Goal: Task Accomplishment & Management: Manage account settings

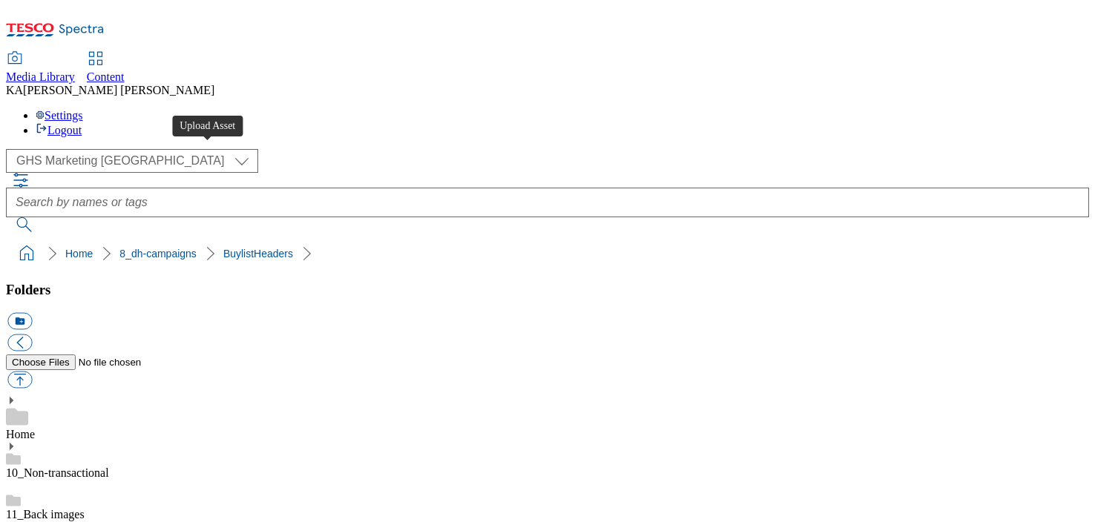
click at [32, 372] on button "button" at bounding box center [19, 380] width 24 height 17
type input "C:\fakepath\1755763366522-ad541942_ROI_Campari_LegoBrand_H_1184x333_V1.jpg"
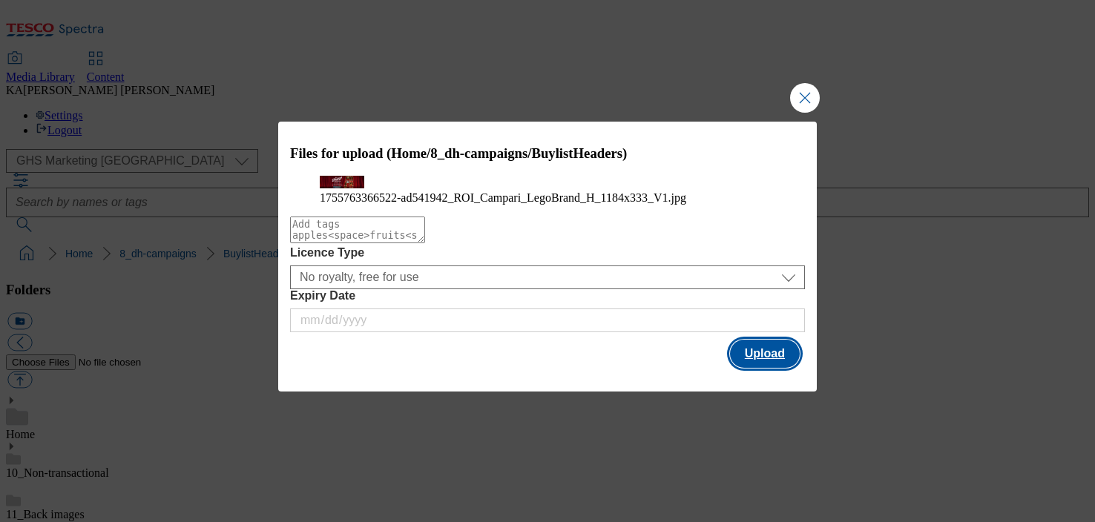
click at [755, 368] on button "Upload" at bounding box center [765, 354] width 70 height 28
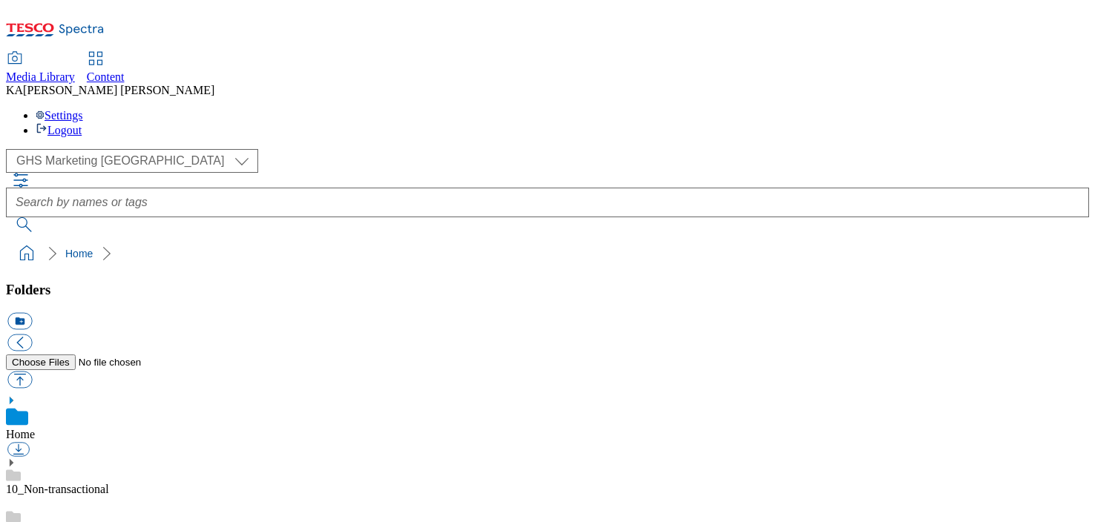
scroll to position [220, 0]
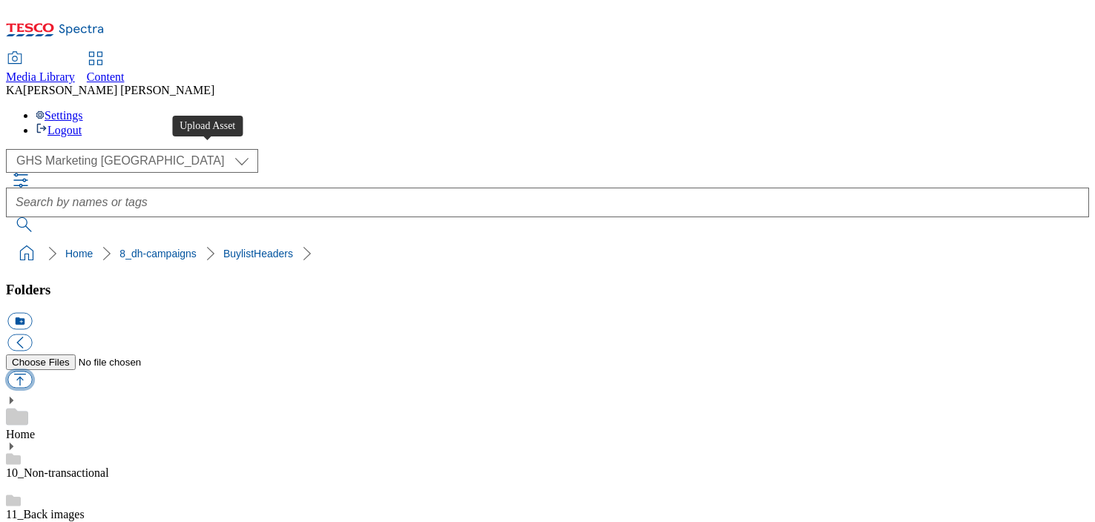
click at [32, 372] on button "button" at bounding box center [19, 380] width 24 height 17
type input "C:\fakepath\1755763366522-ad541942_ROI_Campari_LegoBrand_H_1184x333_V1.jpg"
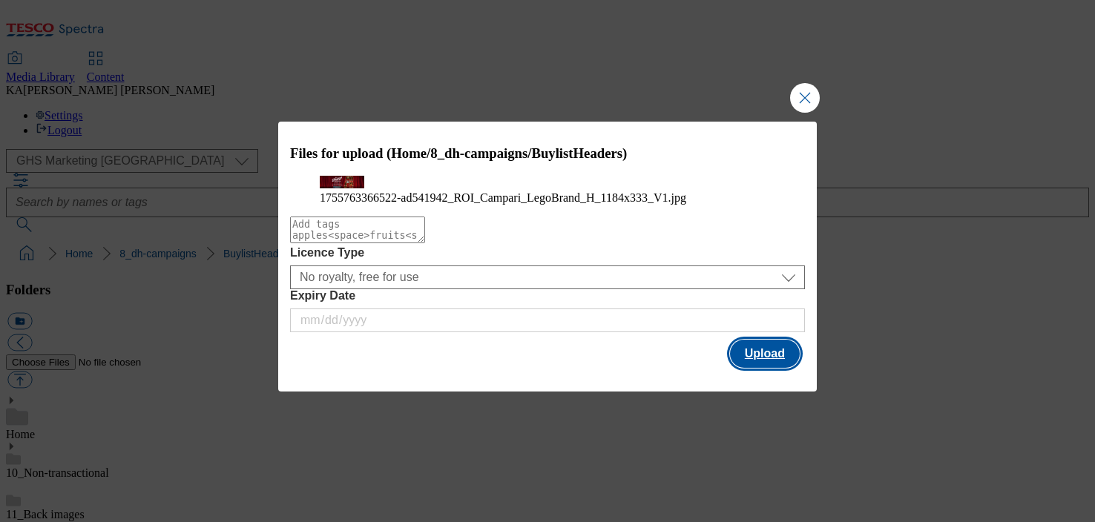
click at [768, 368] on button "Upload" at bounding box center [765, 354] width 70 height 28
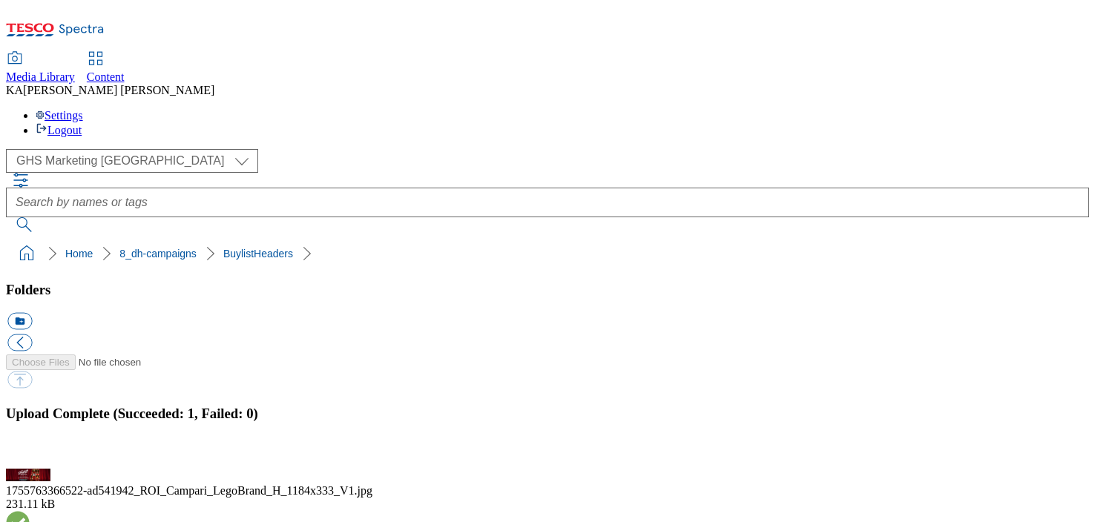
click at [30, 453] on button "button" at bounding box center [18, 460] width 22 height 14
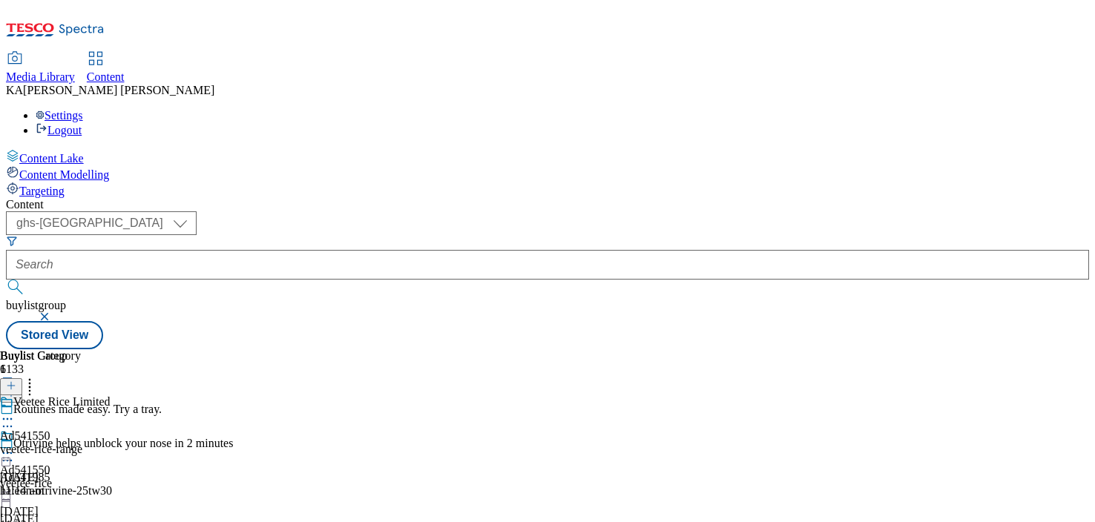
select select "ghs-[GEOGRAPHIC_DATA]"
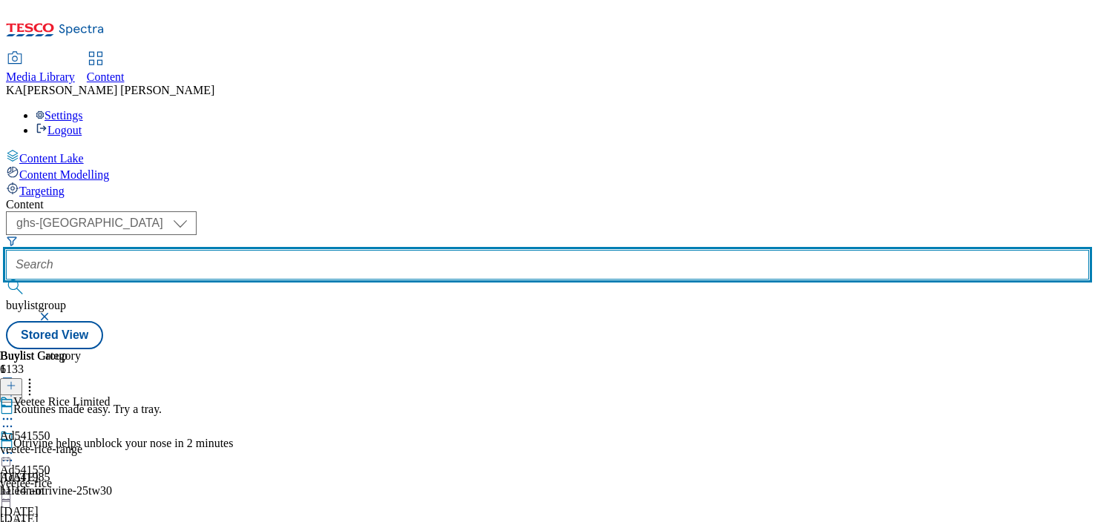
click at [339, 250] on input "text" at bounding box center [547, 265] width 1083 height 30
paste input "coca-cola-campari-25tw28"
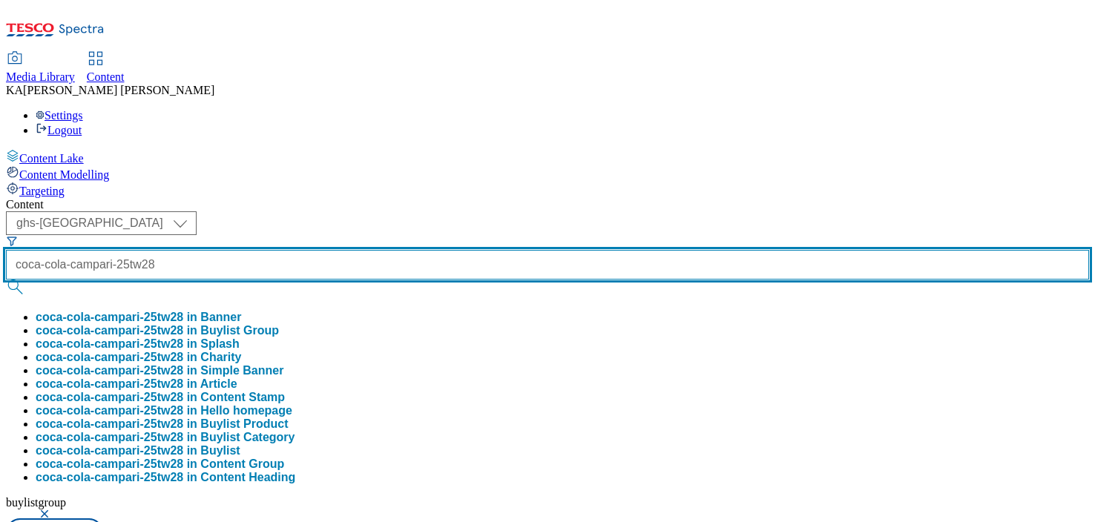
type input "coca-cola-campari-25tw28"
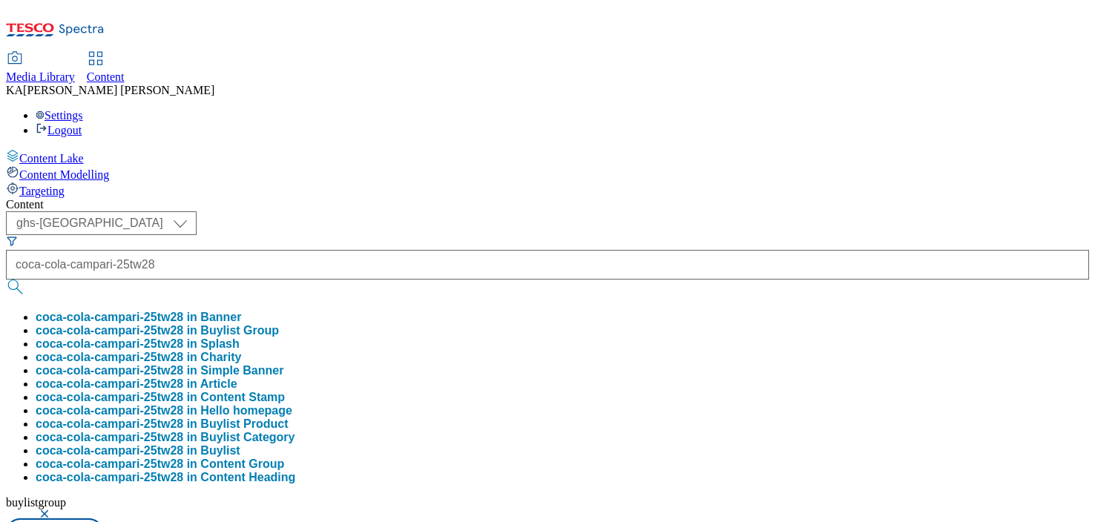
scroll to position [0, 0]
click at [279, 324] on button "coca-cola-campari-25tw28 in Buylist Group" at bounding box center [157, 330] width 243 height 13
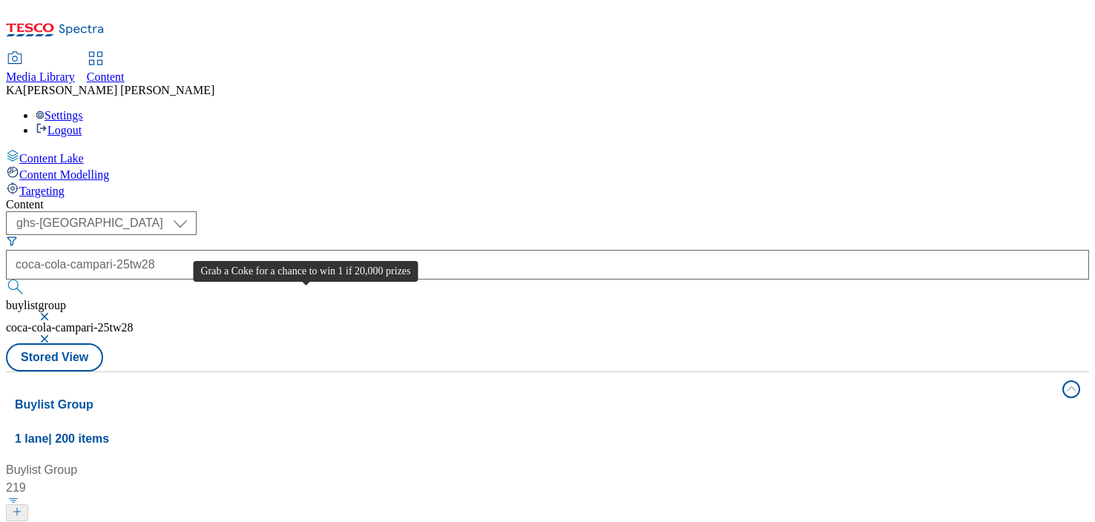
click at [277, 521] on div "Grab a Coke for a chance to win 1 if 20,000 prizes" at bounding box center [151, 531] width 264 height 18
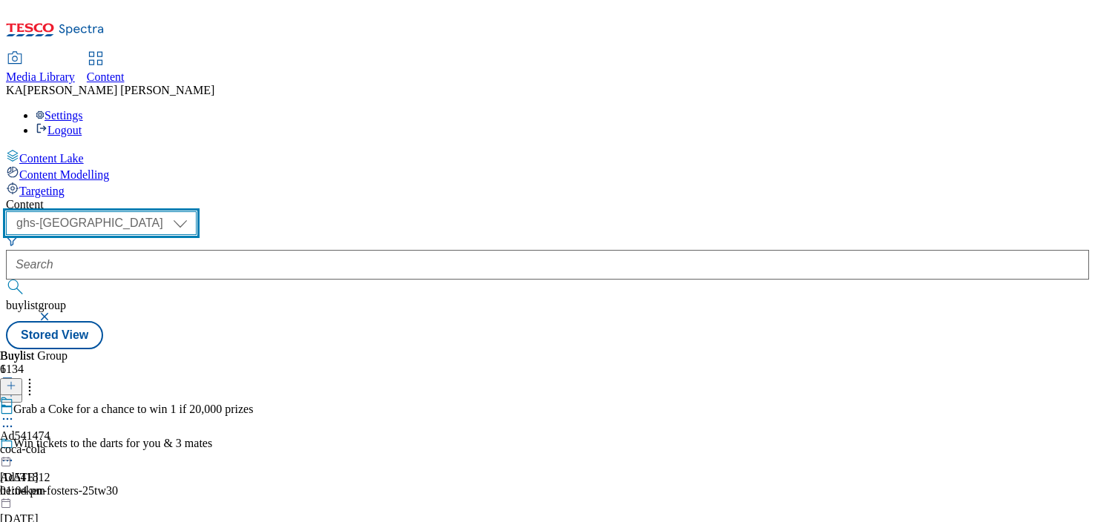
click at [197, 211] on select "ghs-roi ghs-[GEOGRAPHIC_DATA]" at bounding box center [101, 223] width 191 height 24
select select "ghs-roi"
click at [193, 211] on select "ghs-roi ghs-[GEOGRAPHIC_DATA]" at bounding box center [101, 223] width 191 height 24
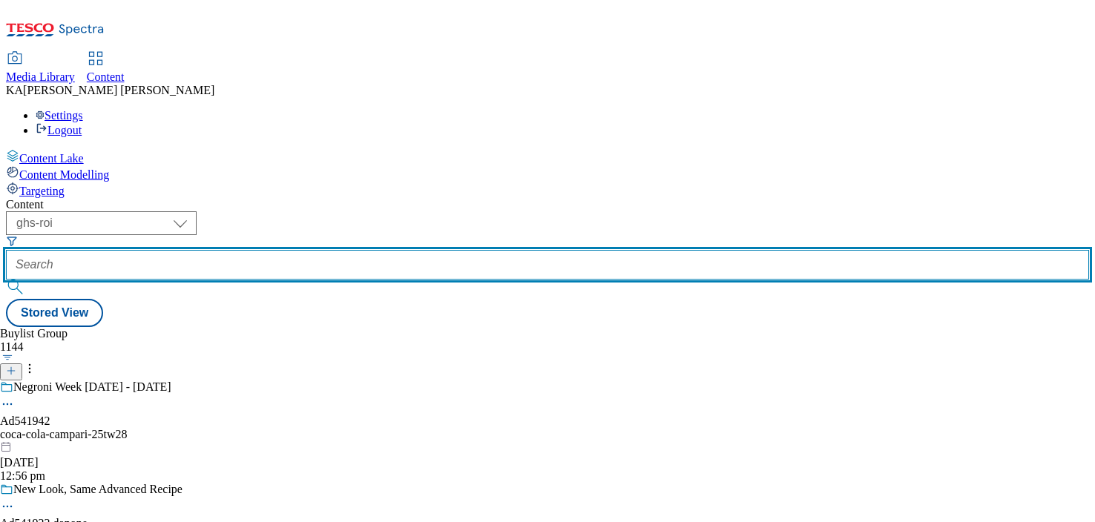
click at [350, 250] on input "text" at bounding box center [547, 265] width 1083 height 30
paste input "coca-cola-campari-25tw28"
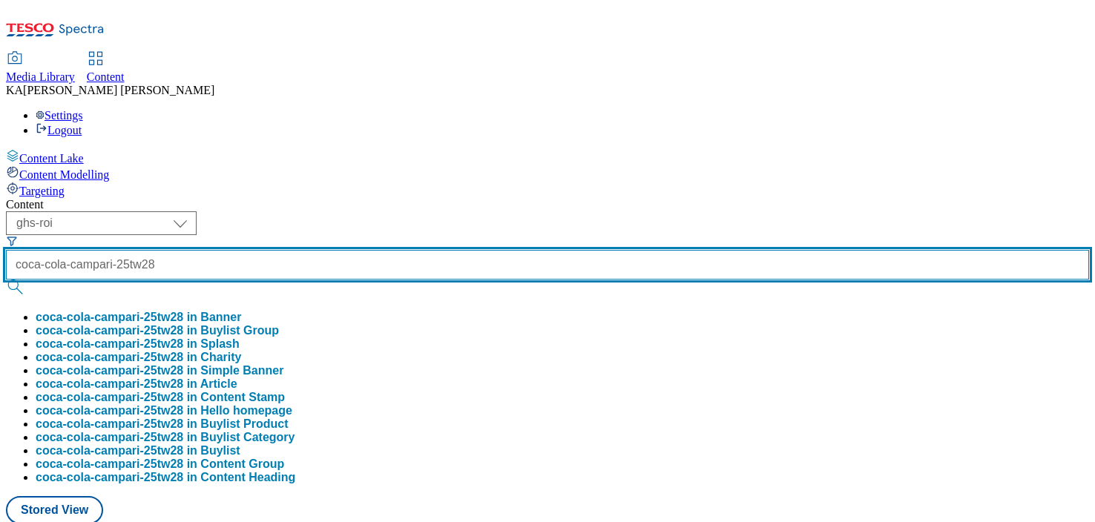
scroll to position [0, 19]
type input "coca-cola-campari-25tw28"
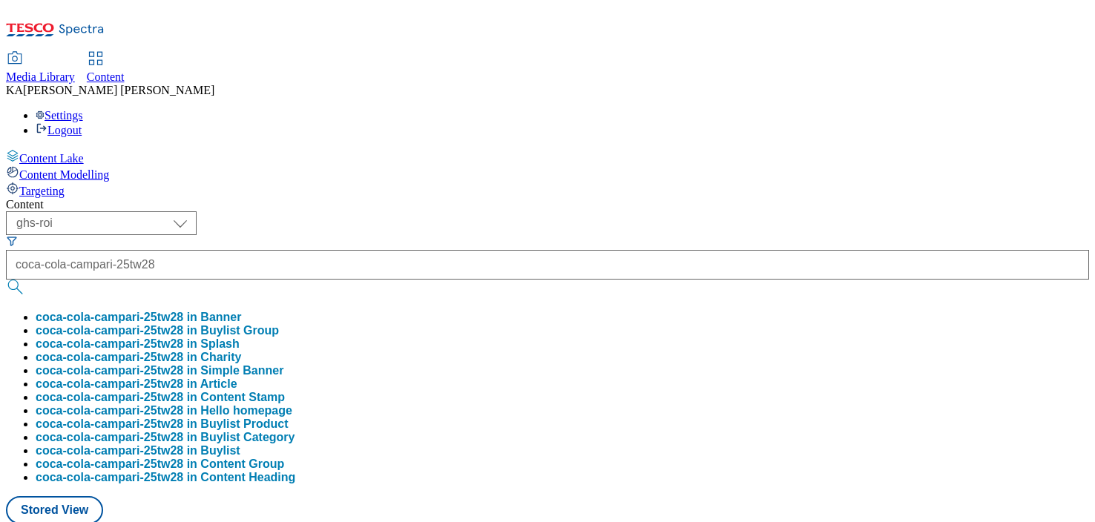
scroll to position [0, 0]
click at [279, 324] on button "coca-cola-campari-25tw28 in Buylist Group" at bounding box center [157, 330] width 243 height 13
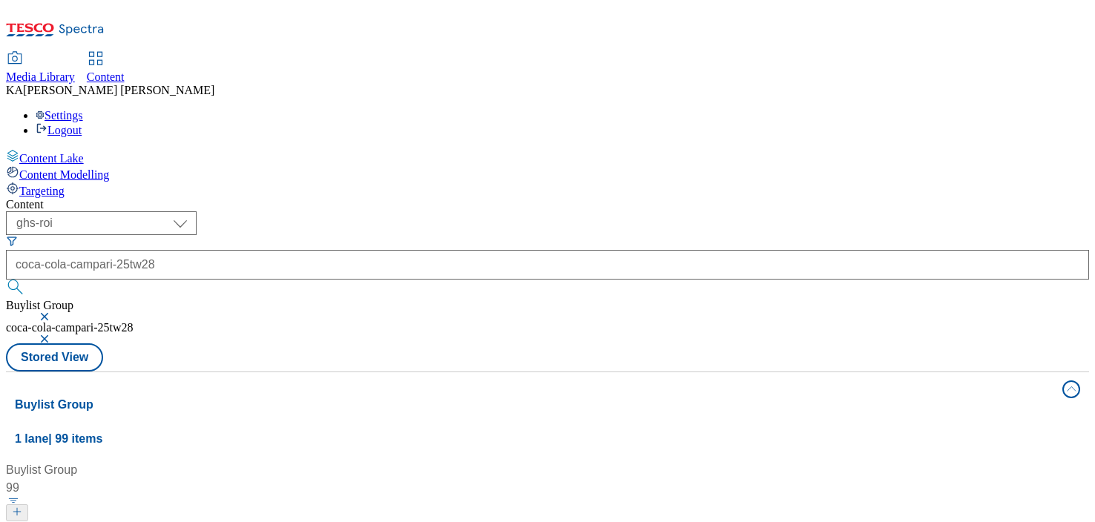
click at [125, 70] on div "Content" at bounding box center [106, 76] width 38 height 13
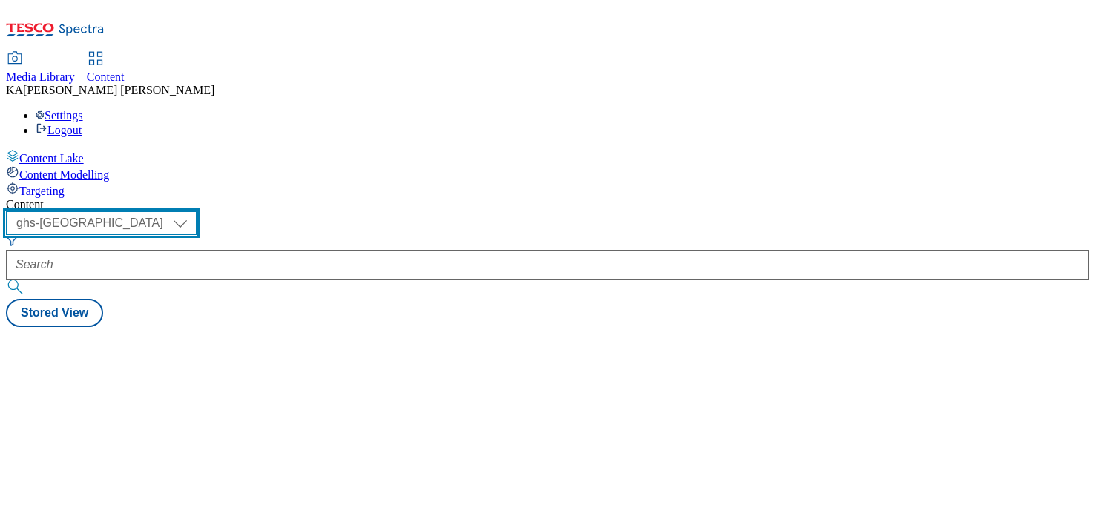
click at [197, 211] on select "ghs-roi ghs-[GEOGRAPHIC_DATA]" at bounding box center [101, 223] width 191 height 24
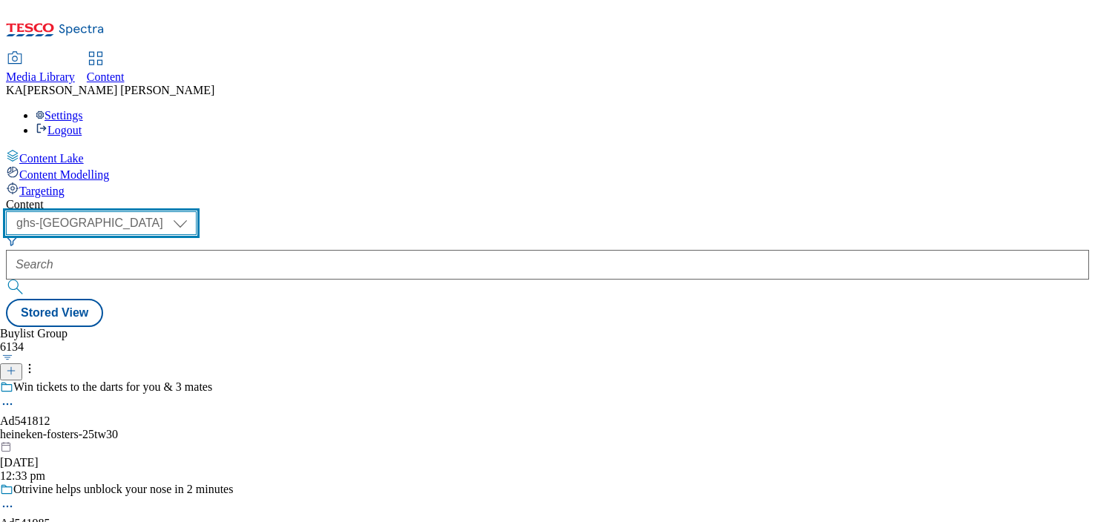
select select "ghs-roi"
click at [193, 211] on select "ghs-roi ghs-[GEOGRAPHIC_DATA]" at bounding box center [101, 223] width 191 height 24
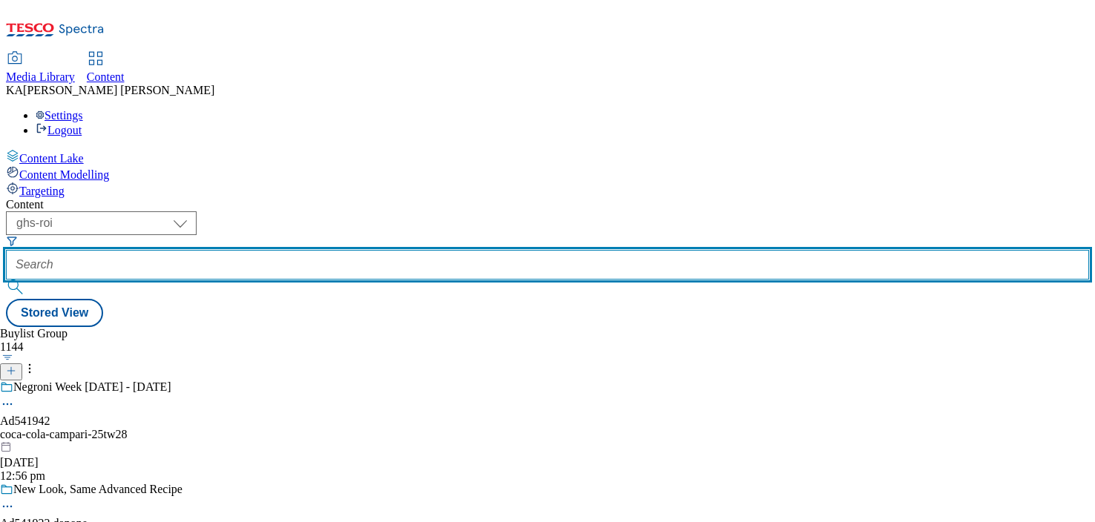
click at [344, 250] on input "text" at bounding box center [547, 265] width 1083 height 30
paste input "coca-cola-campari-25tw28"
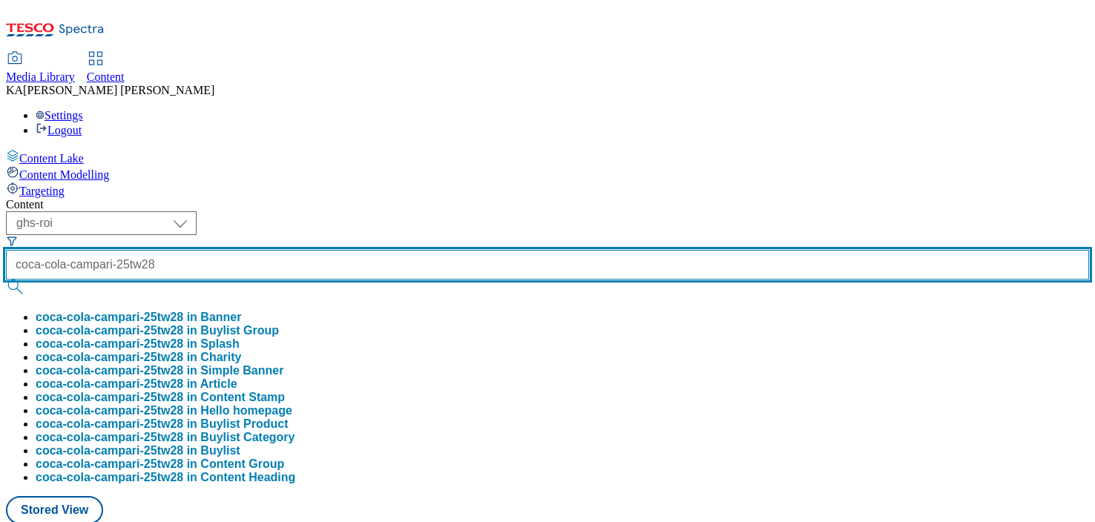
type input "coca-cola-campari-25tw28"
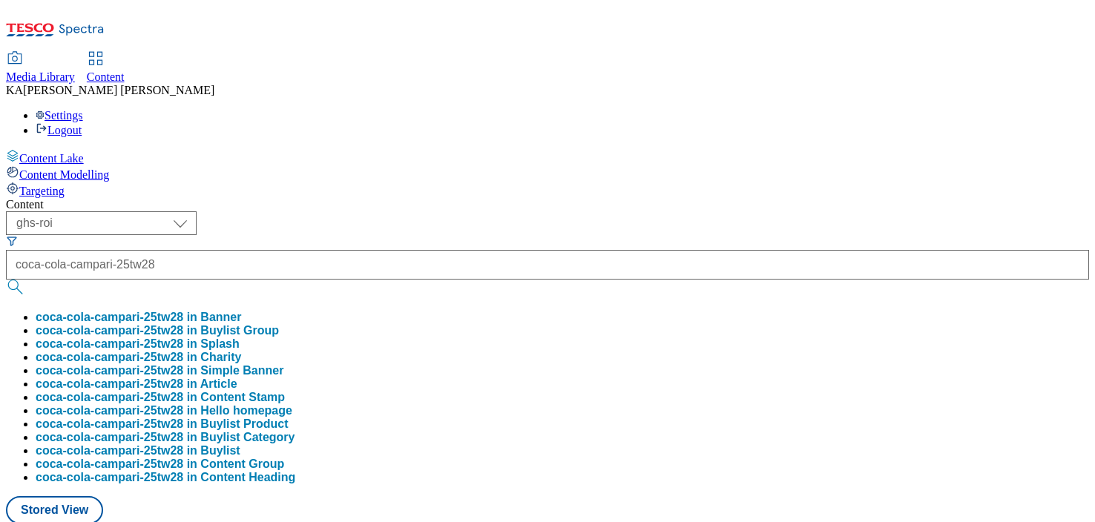
click at [279, 324] on button "coca-cola-campari-25tw28 in Buylist Group" at bounding box center [157, 330] width 243 height 13
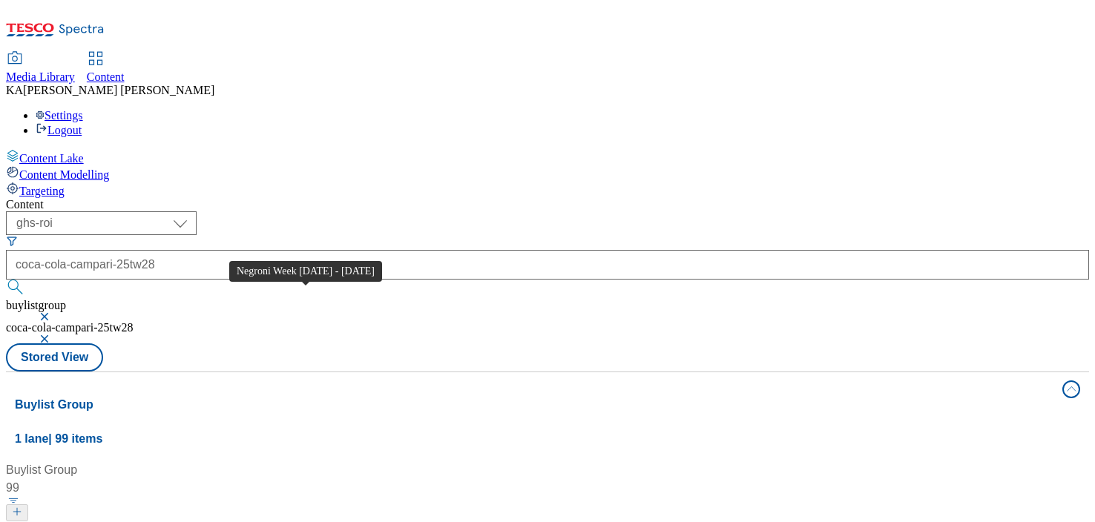
click at [183, 521] on div "Negroni Week [DATE] - [DATE]" at bounding box center [101, 531] width 164 height 18
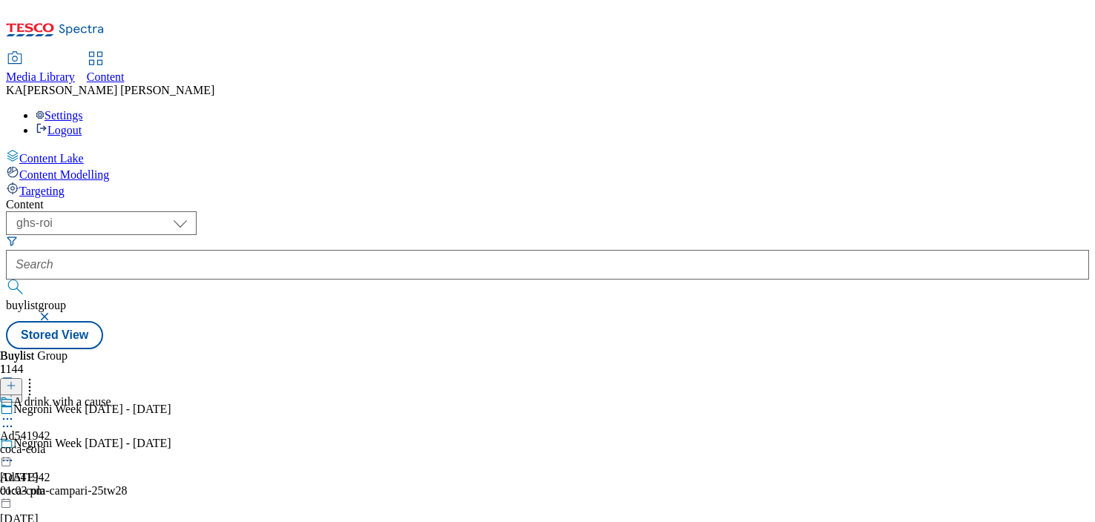
click at [15, 412] on icon at bounding box center [7, 419] width 15 height 15
click at [63, 445] on span "Edit" at bounding box center [54, 450] width 17 height 11
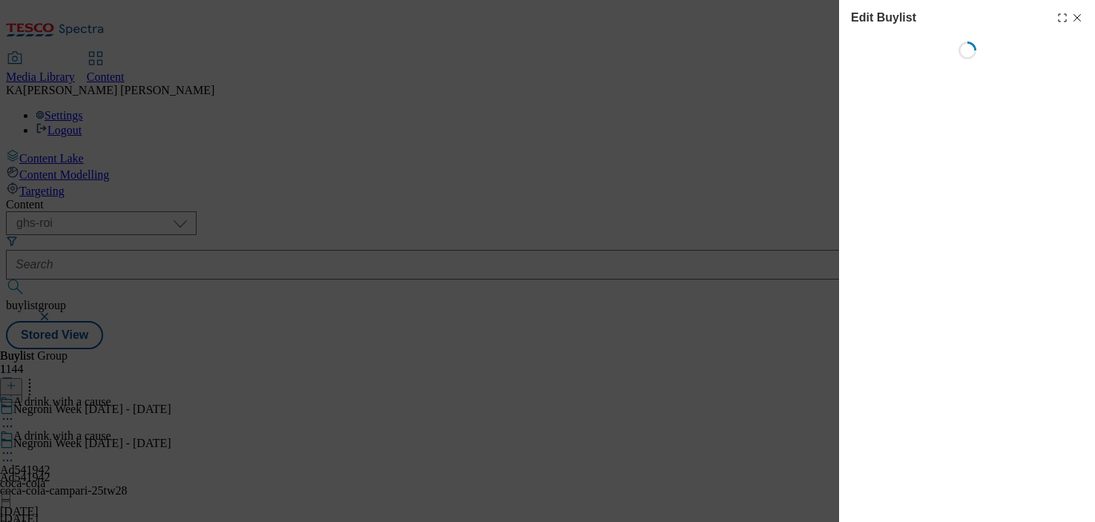
select select "tactical"
select select "supplier funded short term 1-3 weeks"
select select "dunnhumby"
select select "Banner"
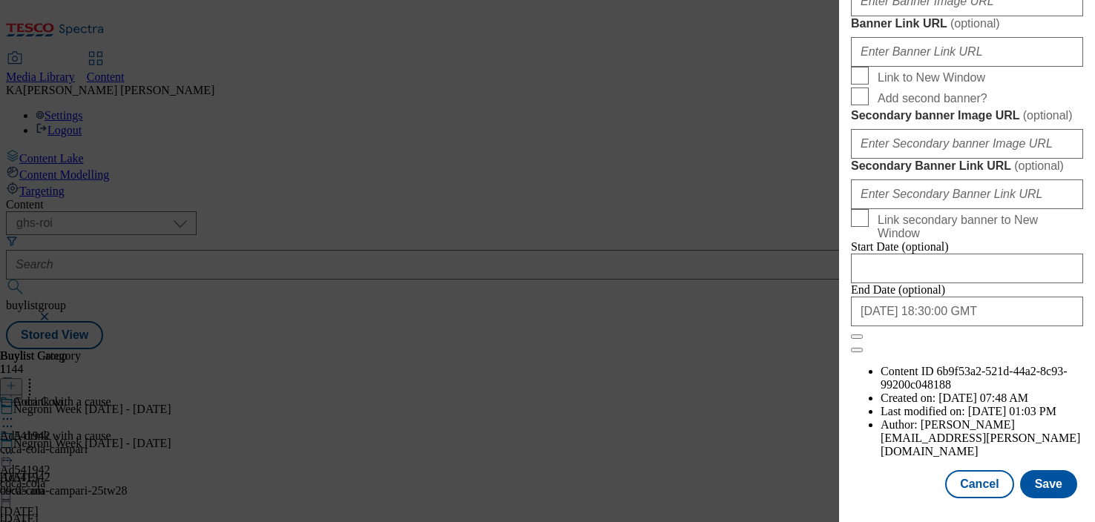
scroll to position [1457, 0]
click at [885, 16] on input "Banner Image URL ( optional )" at bounding box center [967, 2] width 232 height 30
paste input "https://digitalcontent.api.tesco.com/v2/media/ghs-mktg/7a7f57e1-59c1-46b6-9a78-…"
type input "https://digitalcontent.api.tesco.com/v2/media/ghs-mktg/7a7f57e1-59c1-46b6-9a78-…"
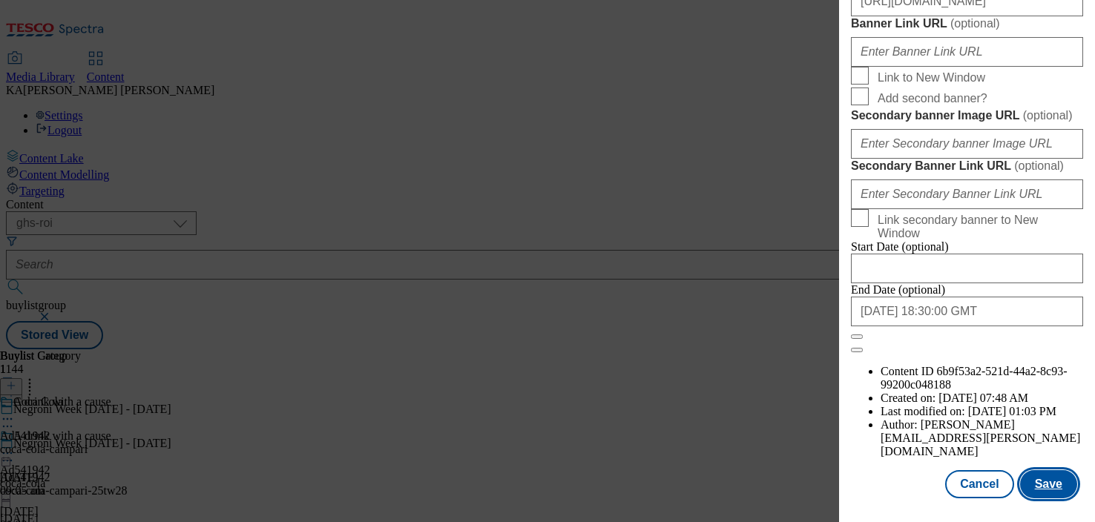
click at [1044, 480] on button "Save" at bounding box center [1048, 484] width 57 height 28
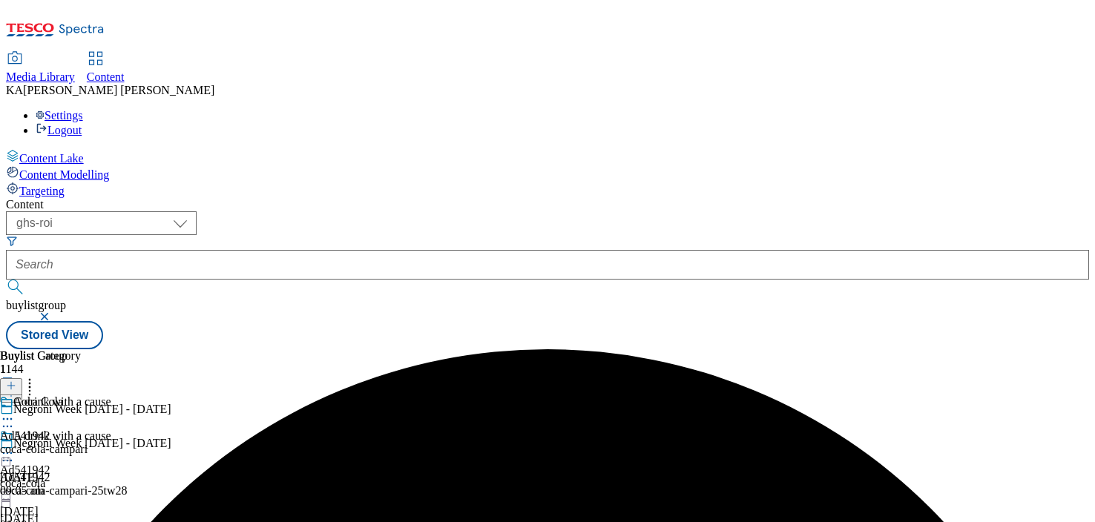
click at [15, 446] on icon at bounding box center [7, 453] width 15 height 15
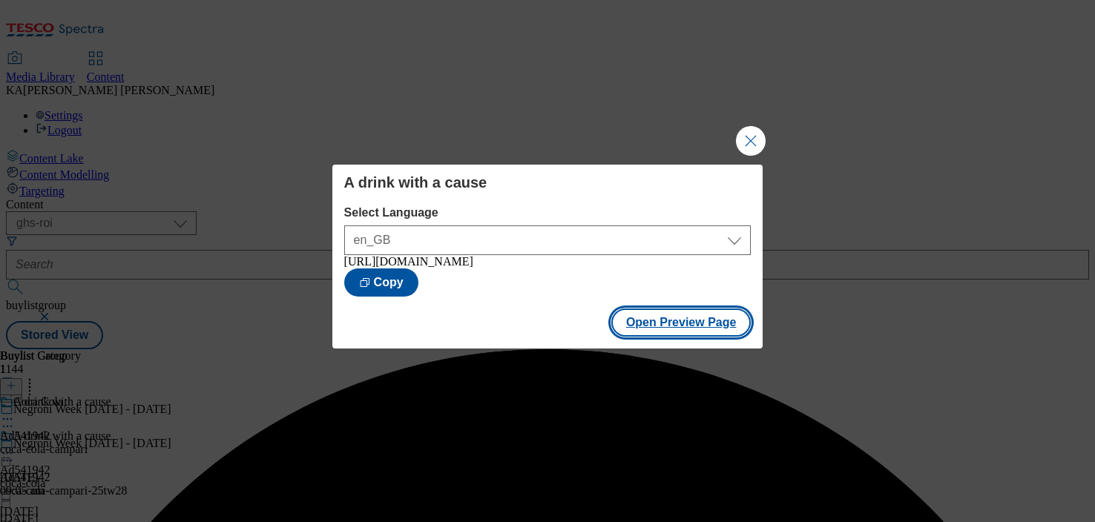
click at [635, 325] on button "Open Preview Page" at bounding box center [681, 323] width 140 height 28
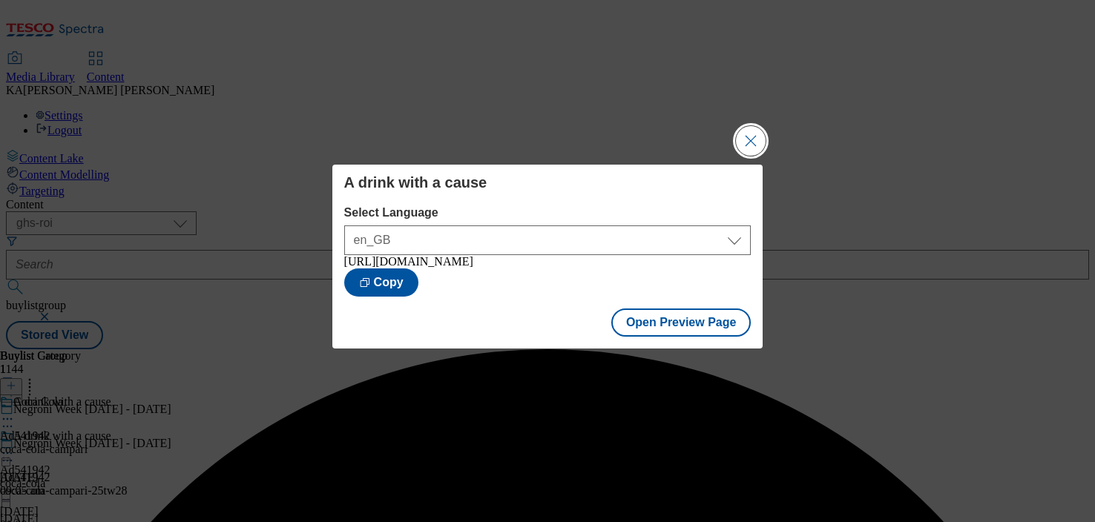
click at [755, 139] on button "Close Modal" at bounding box center [751, 141] width 30 height 30
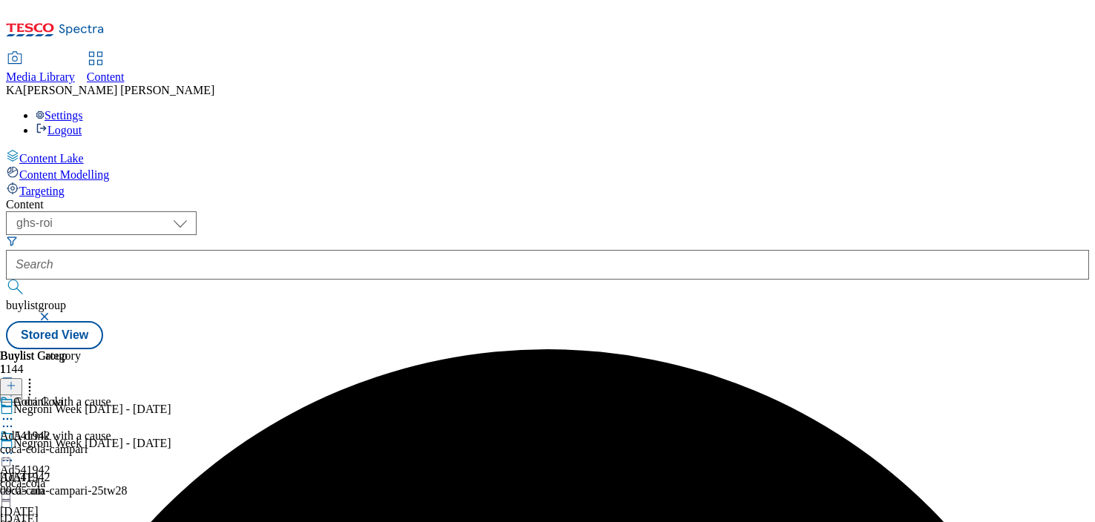
click at [15, 446] on icon at bounding box center [7, 453] width 15 height 15
